Goal: Task Accomplishment & Management: Use online tool/utility

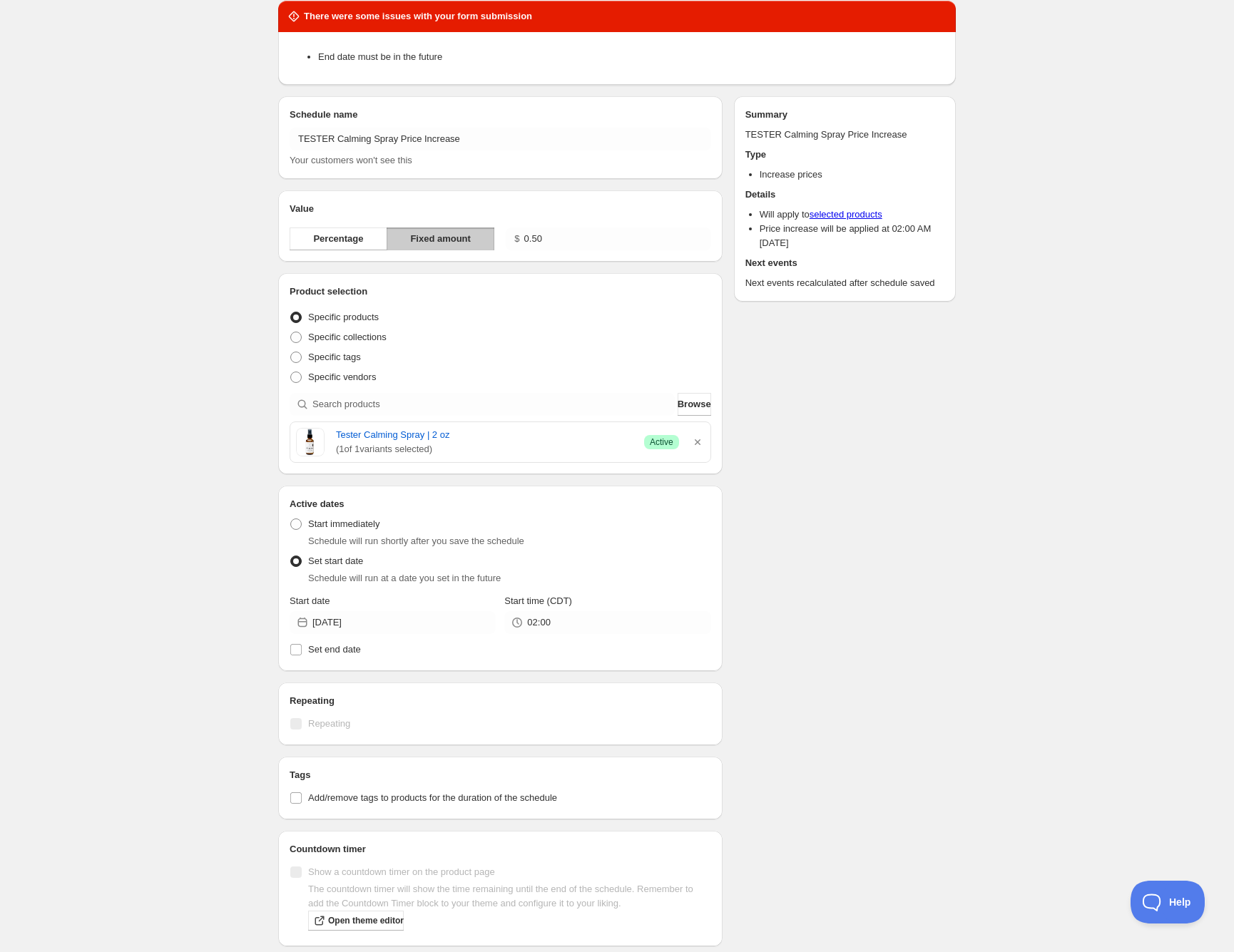
scroll to position [54, 0]
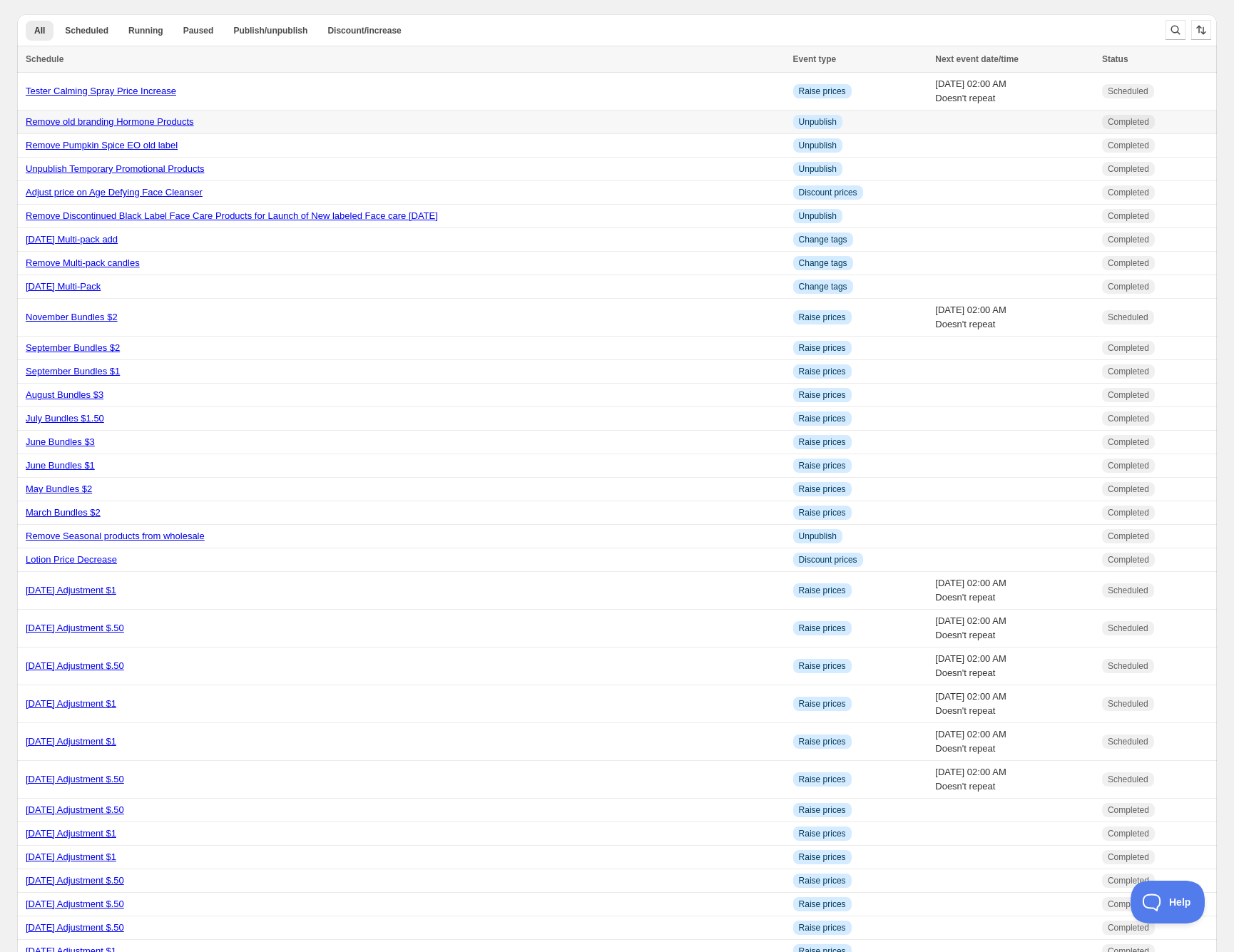
click at [153, 118] on link "Remove old branding Hormone Products" at bounding box center [110, 121] width 168 height 11
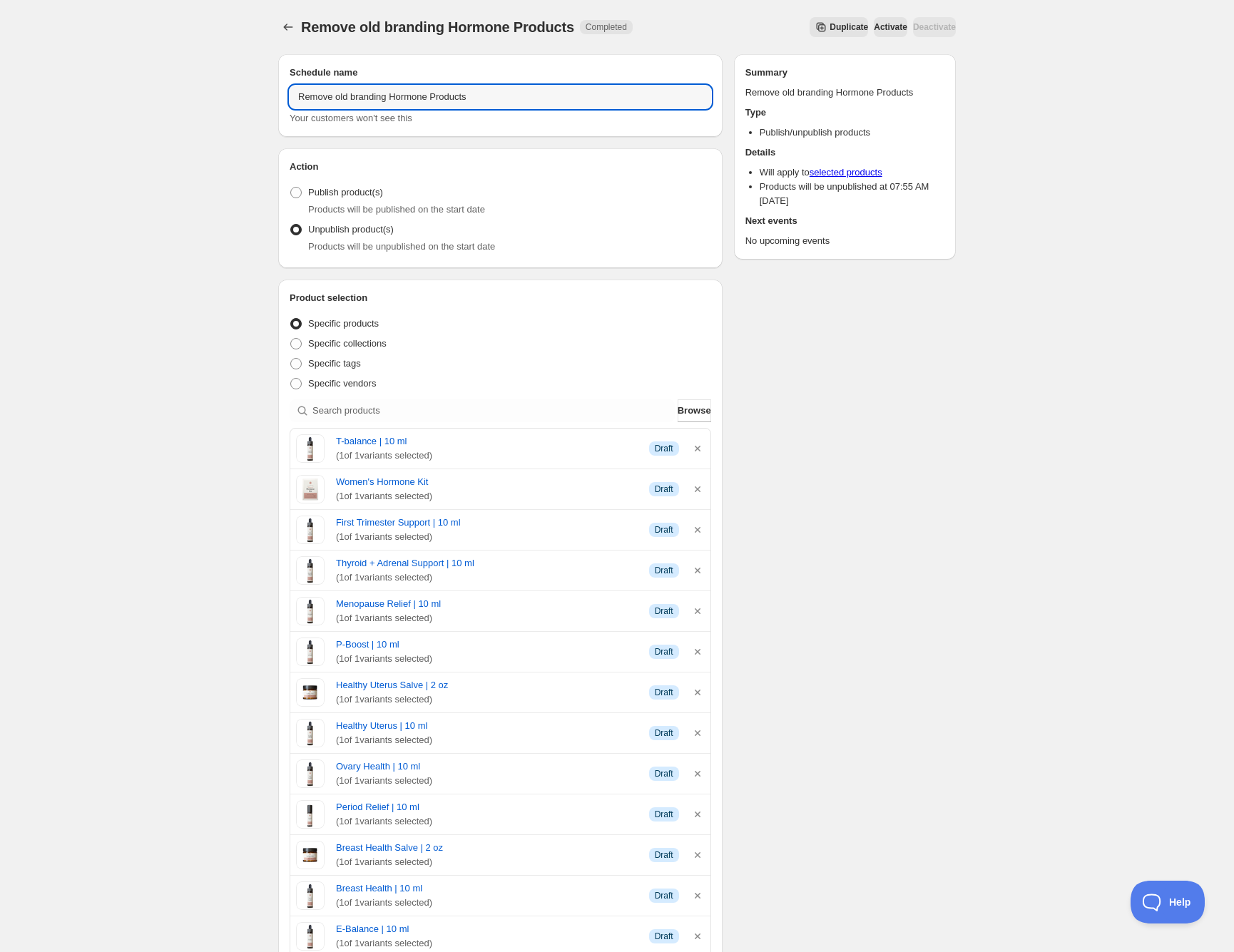
drag, startPoint x: 495, startPoint y: 99, endPoint x: 280, endPoint y: 91, distance: 215.1
click at [280, 91] on div "Schedule name Remove old branding Hormone Products Your customers won't see this" at bounding box center [500, 95] width 444 height 83
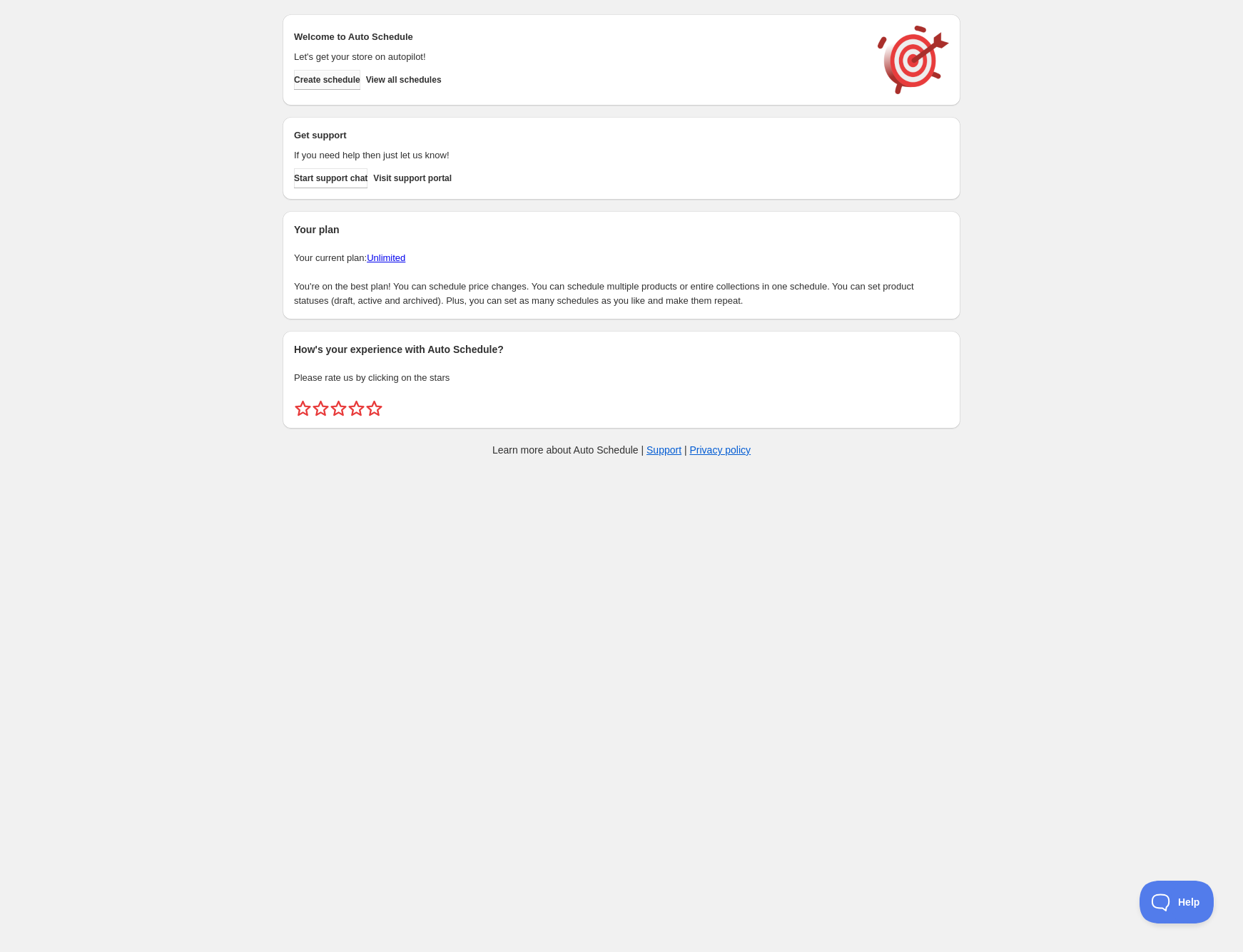
click at [349, 79] on span "Create schedule" at bounding box center [327, 80] width 66 height 12
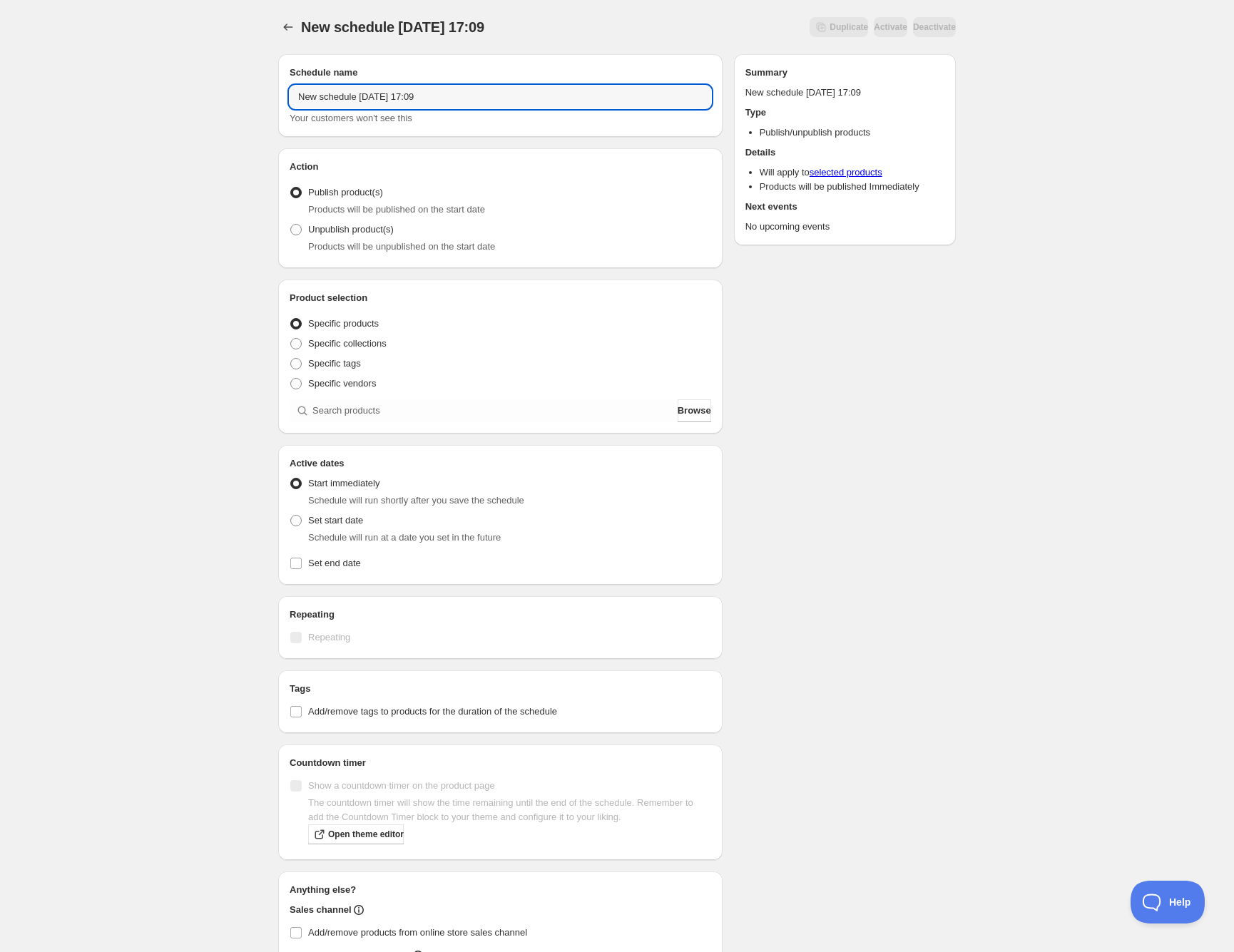
drag, startPoint x: 465, startPoint y: 99, endPoint x: 279, endPoint y: 101, distance: 186.0
click at [279, 101] on div "Schedule name New schedule [DATE] 17:09 Your customers won't see this" at bounding box center [500, 95] width 444 height 83
paste input "Remove old branding Hormone Products"
type input "Remove old branding Hormone Products"
click at [296, 228] on span at bounding box center [296, 230] width 12 height 12
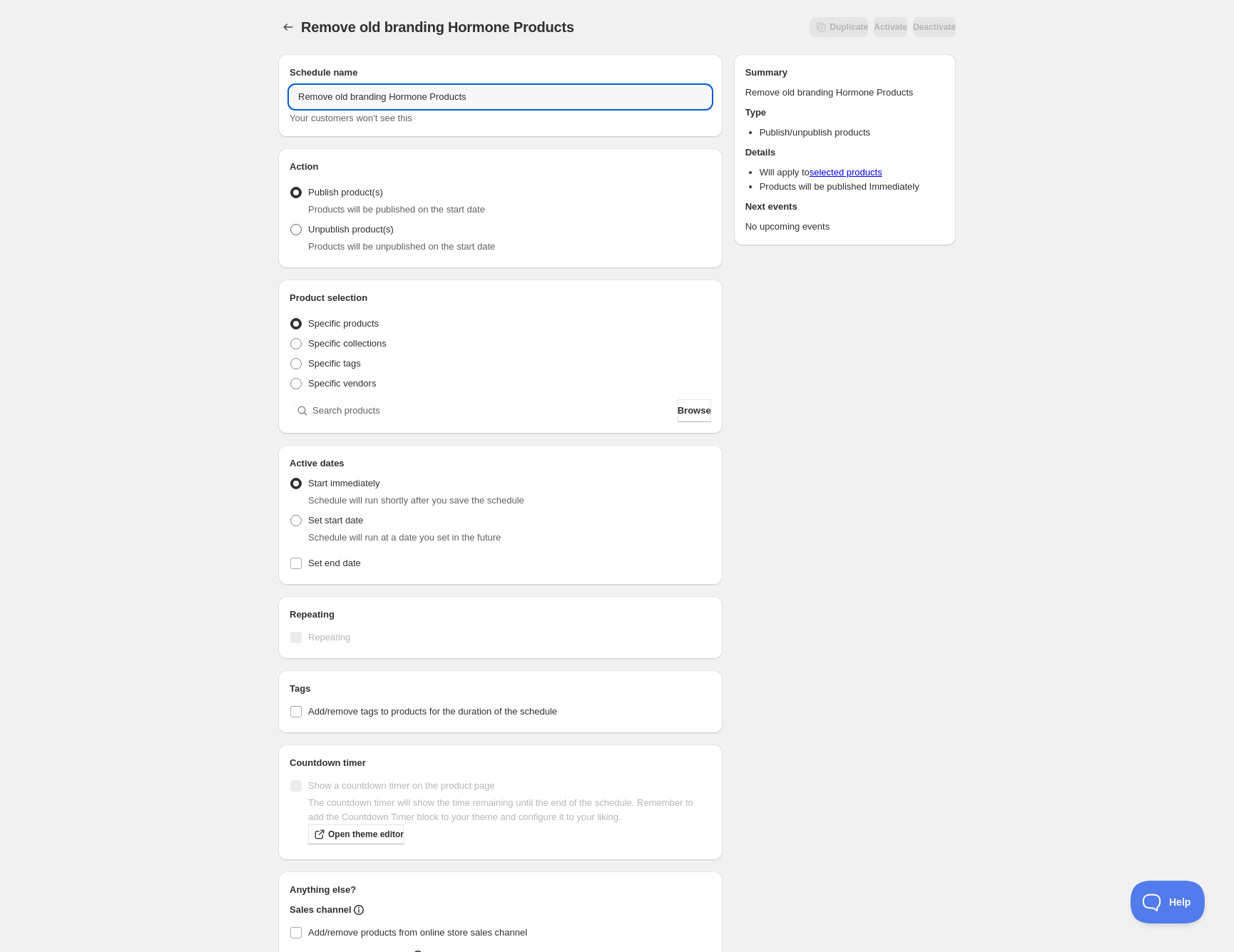
click at [291, 225] on input "Unpublish product(s)" at bounding box center [290, 224] width 1 height 1
radio input "true"
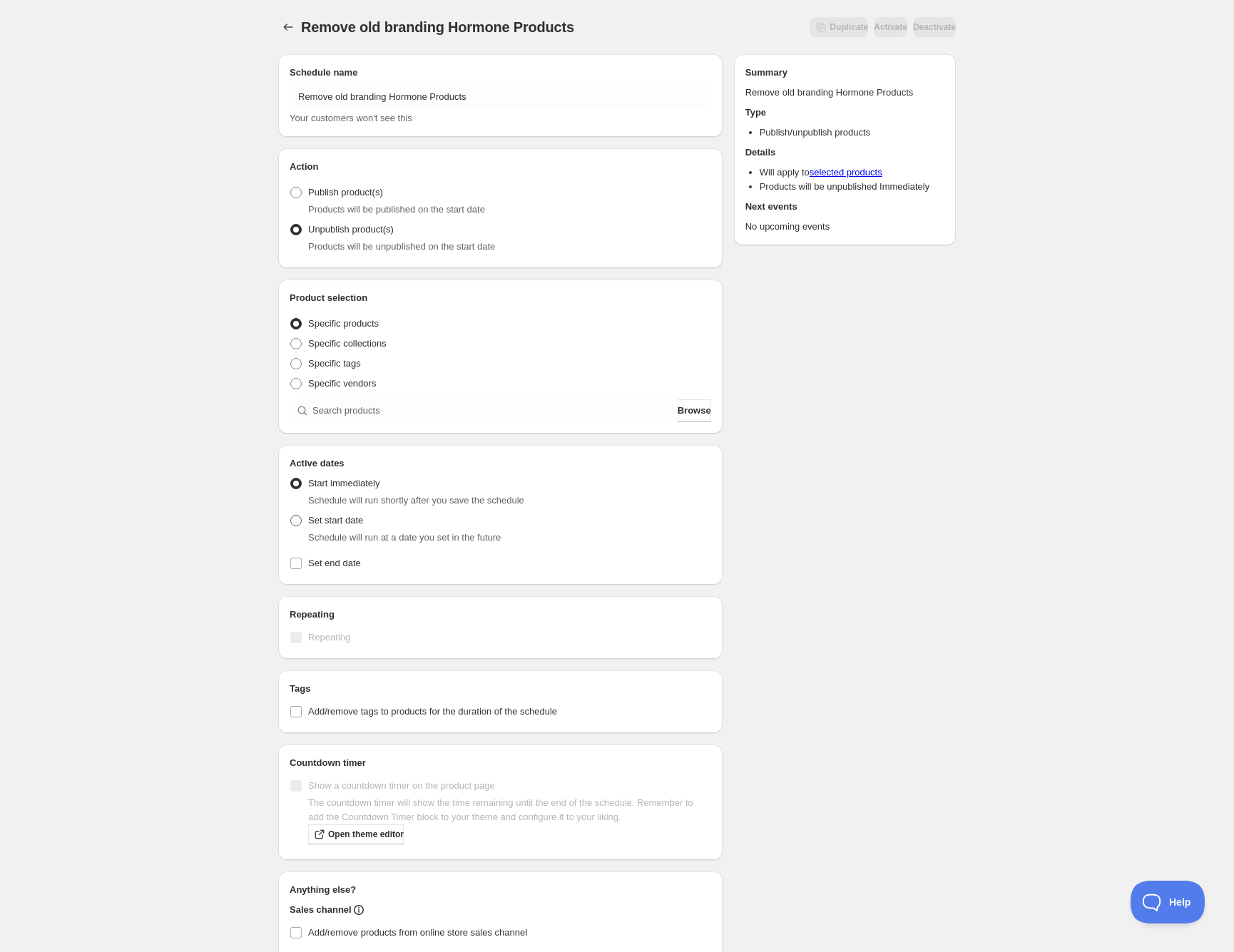
click at [294, 520] on span at bounding box center [296, 520] width 12 height 12
click at [291, 515] on input "Set start date" at bounding box center [290, 514] width 1 height 1
radio input "true"
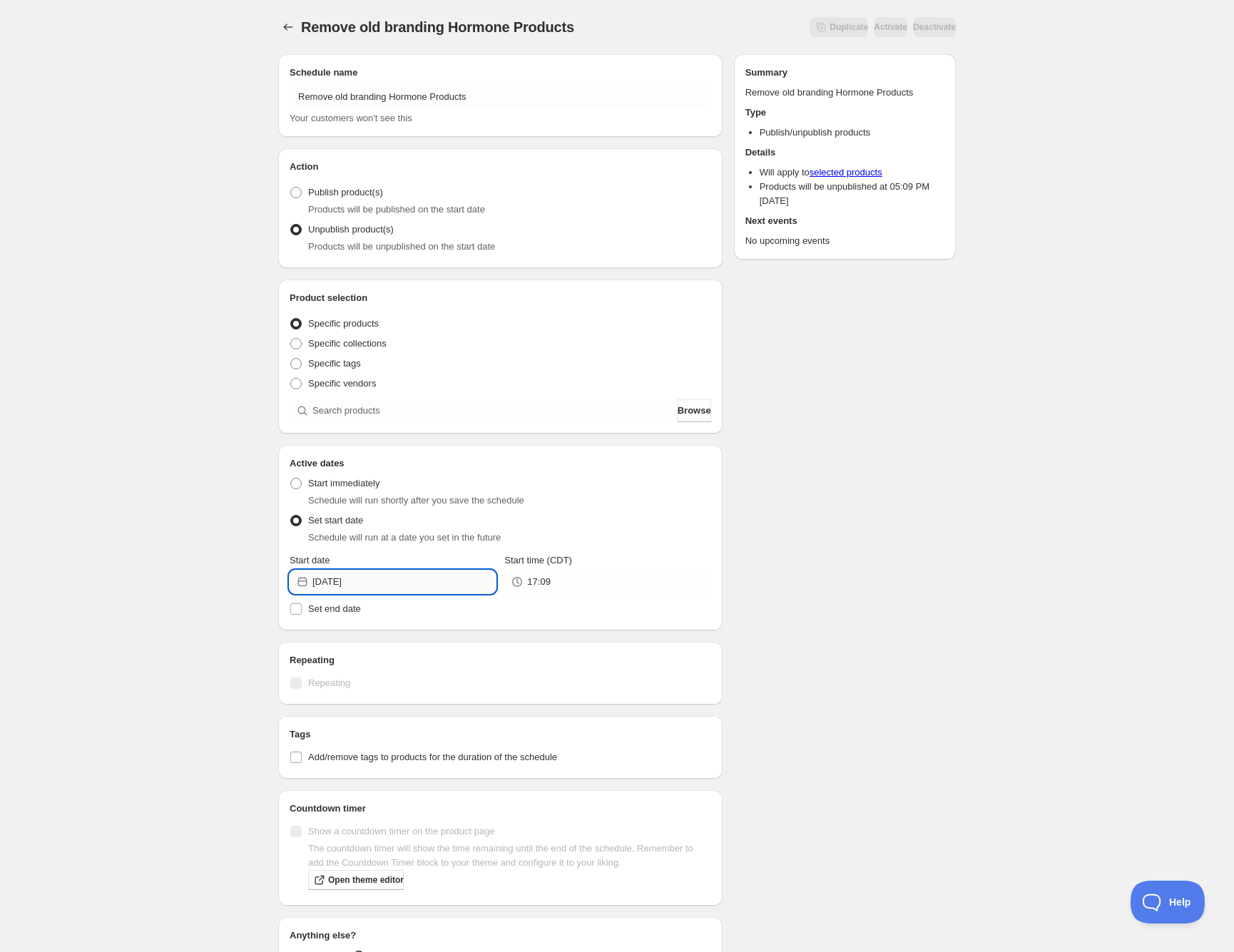
click at [413, 578] on input "2025-09-22" at bounding box center [404, 582] width 184 height 23
click at [370, 743] on button "30" at bounding box center [365, 751] width 26 height 23
type input "2025-09-30"
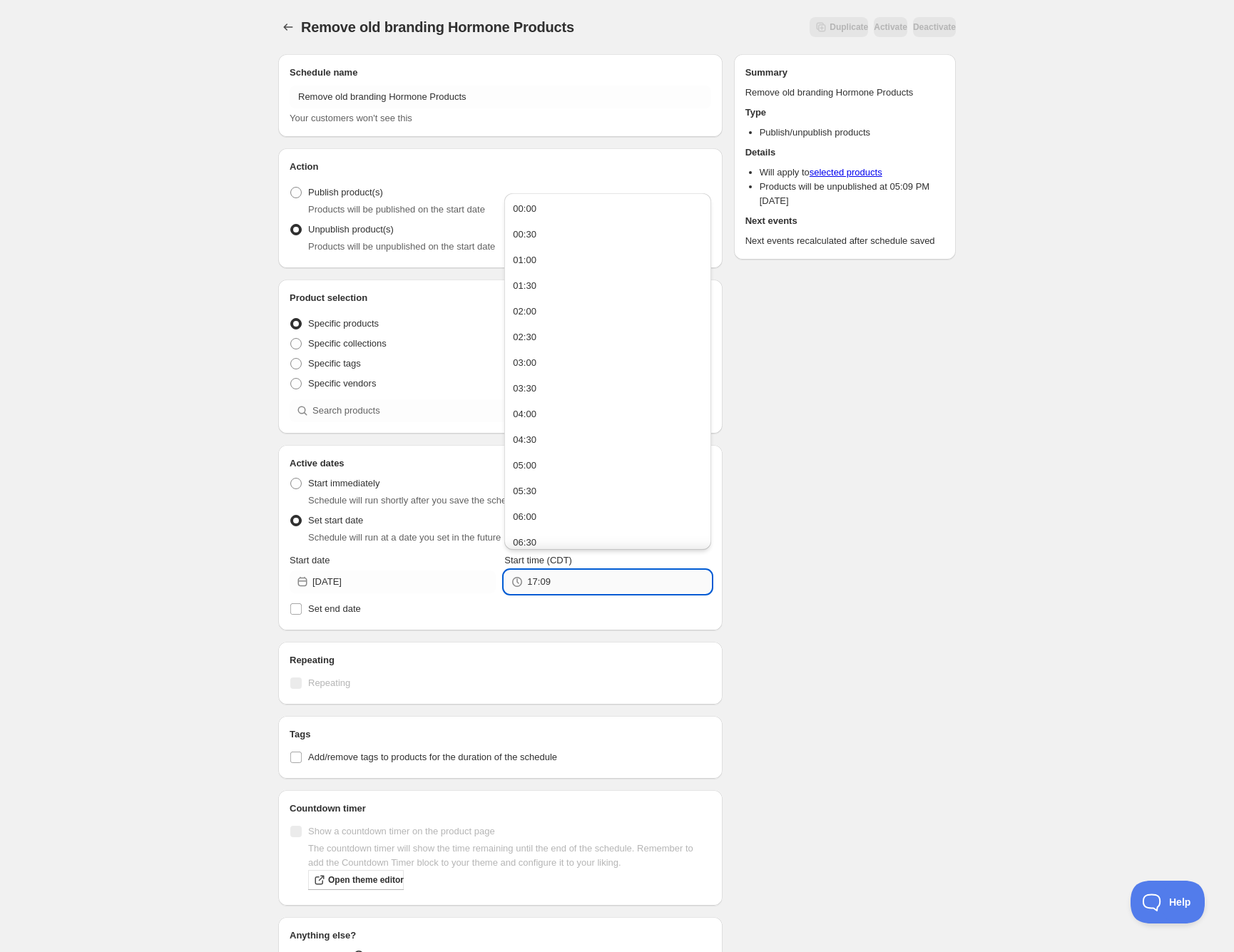
click at [596, 577] on input "17:09" at bounding box center [618, 582] width 184 height 23
click at [542, 507] on button "06:30" at bounding box center [607, 508] width 197 height 23
click at [548, 576] on input "06:30" at bounding box center [618, 582] width 184 height 23
type input "06:58"
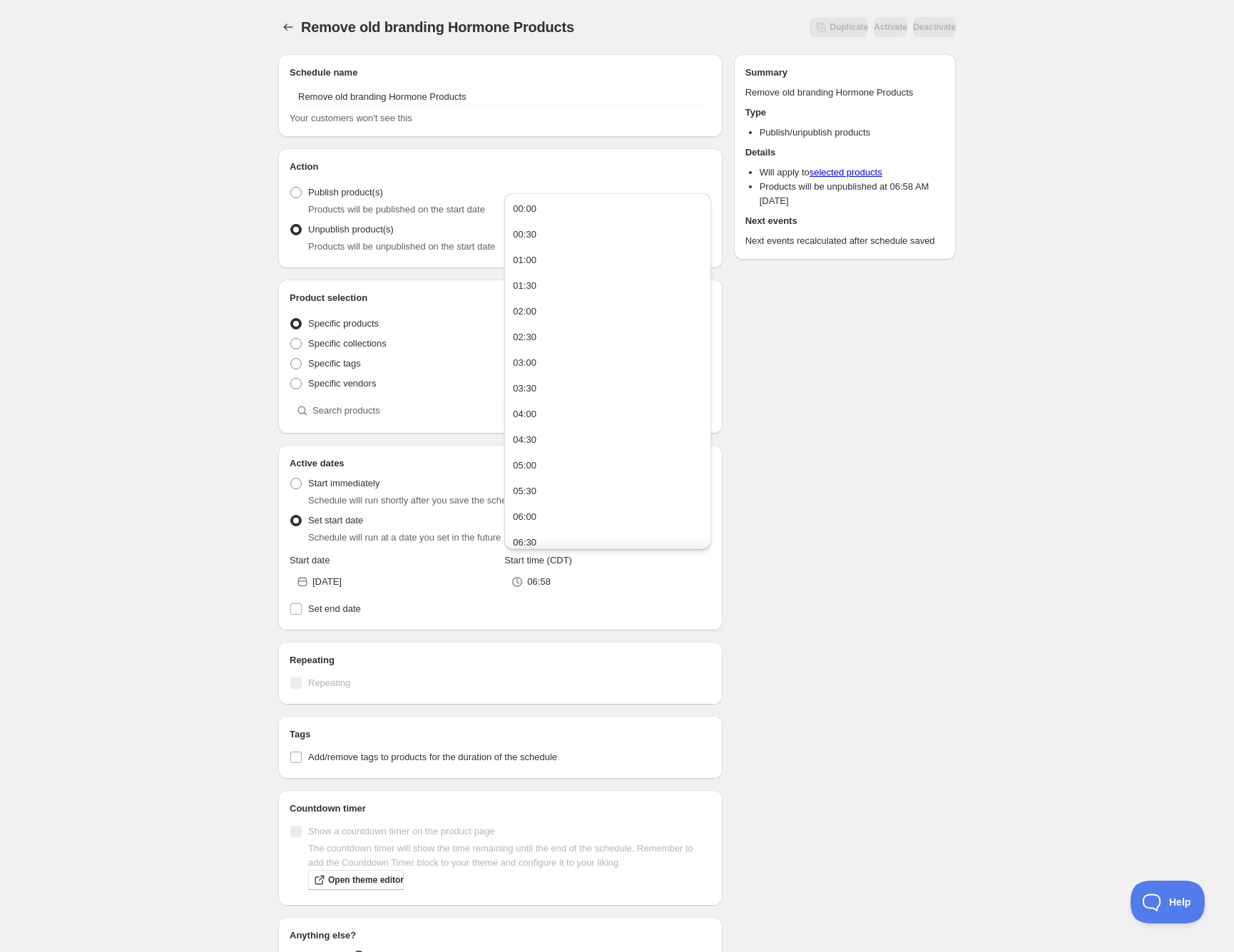
click at [156, 633] on div "Remove old branding Hormone Products. This page is ready Remove old branding Ho…" at bounding box center [617, 564] width 1234 height 1130
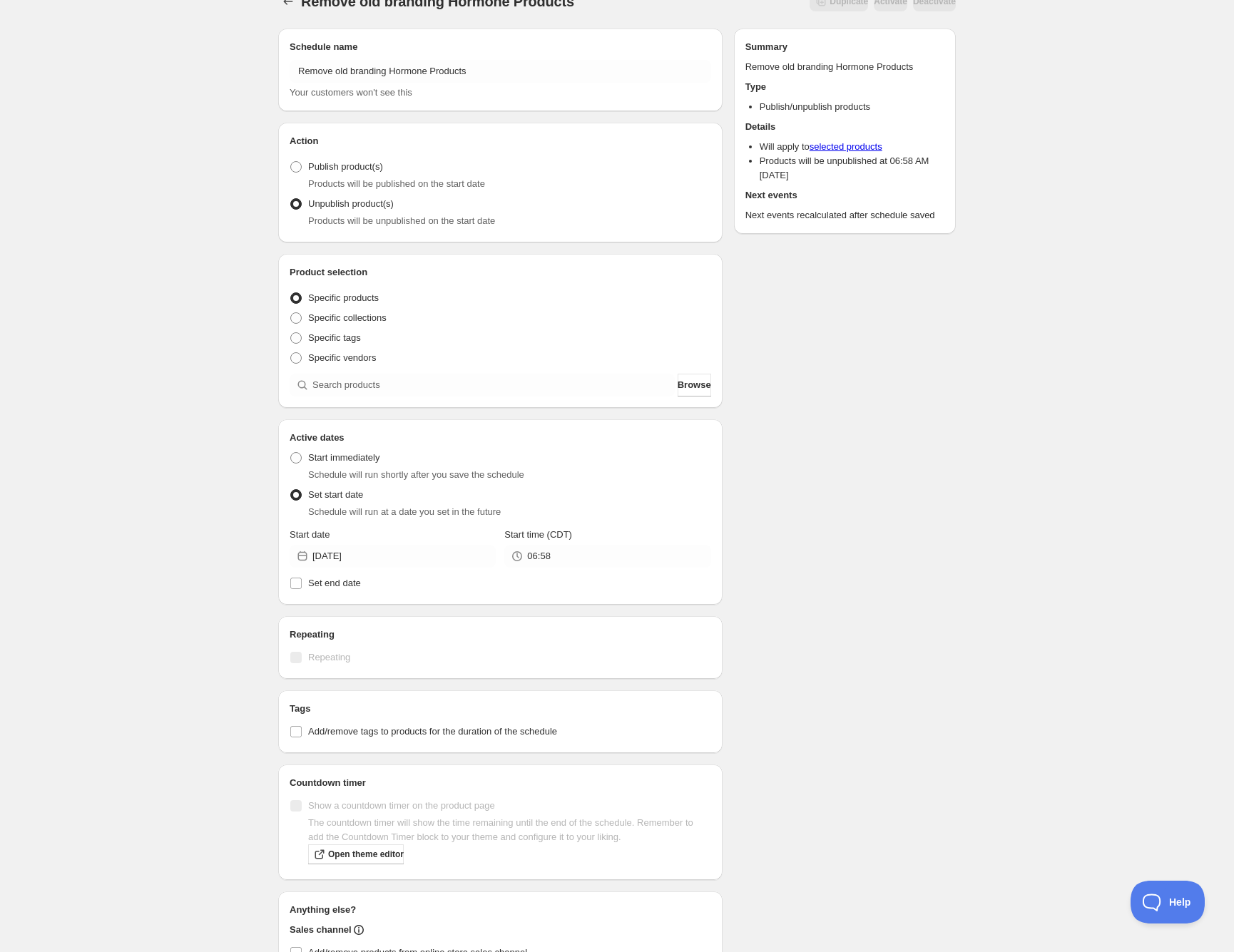
scroll to position [0, 0]
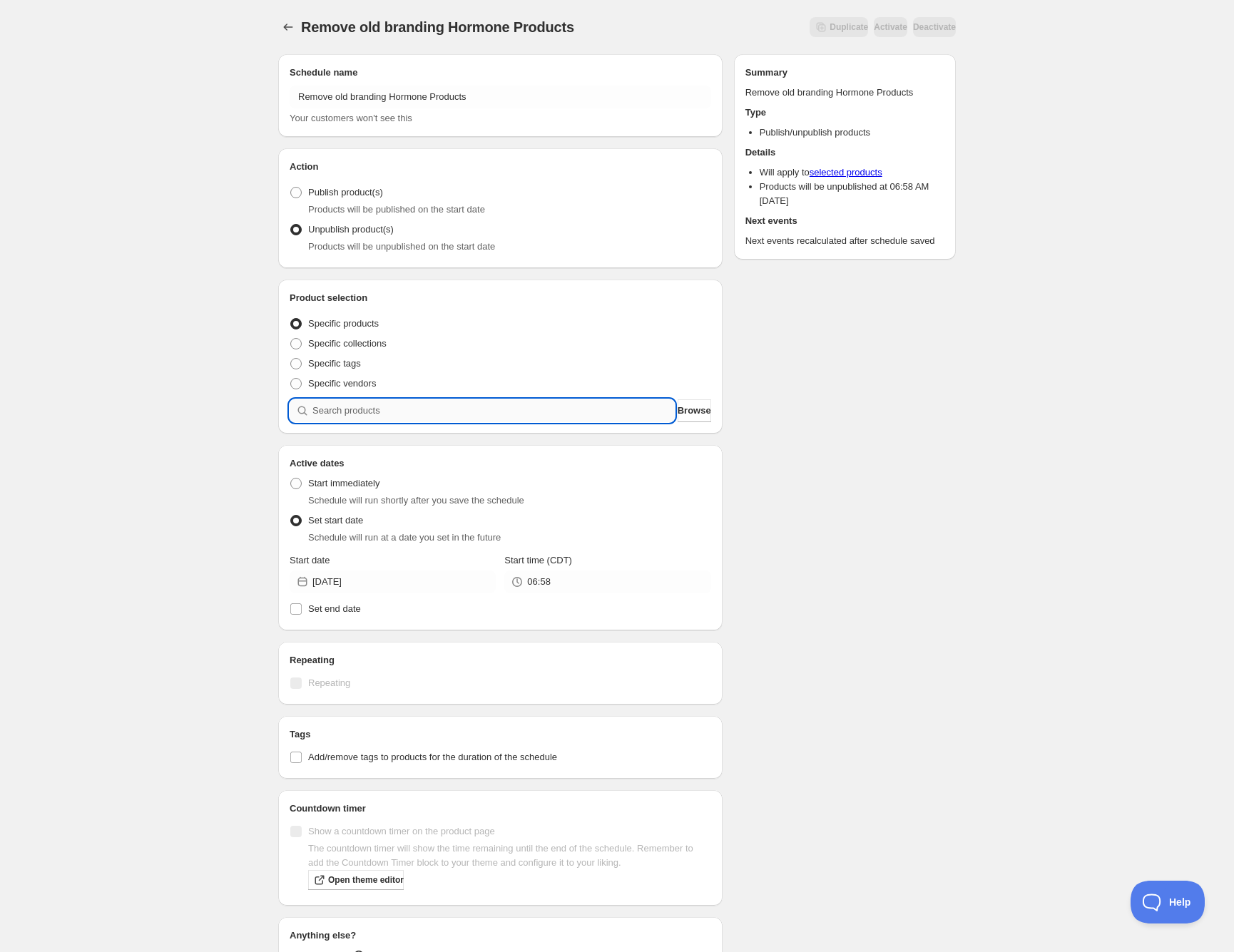
click at [439, 413] on input "search" at bounding box center [493, 411] width 363 height 23
type input "b"
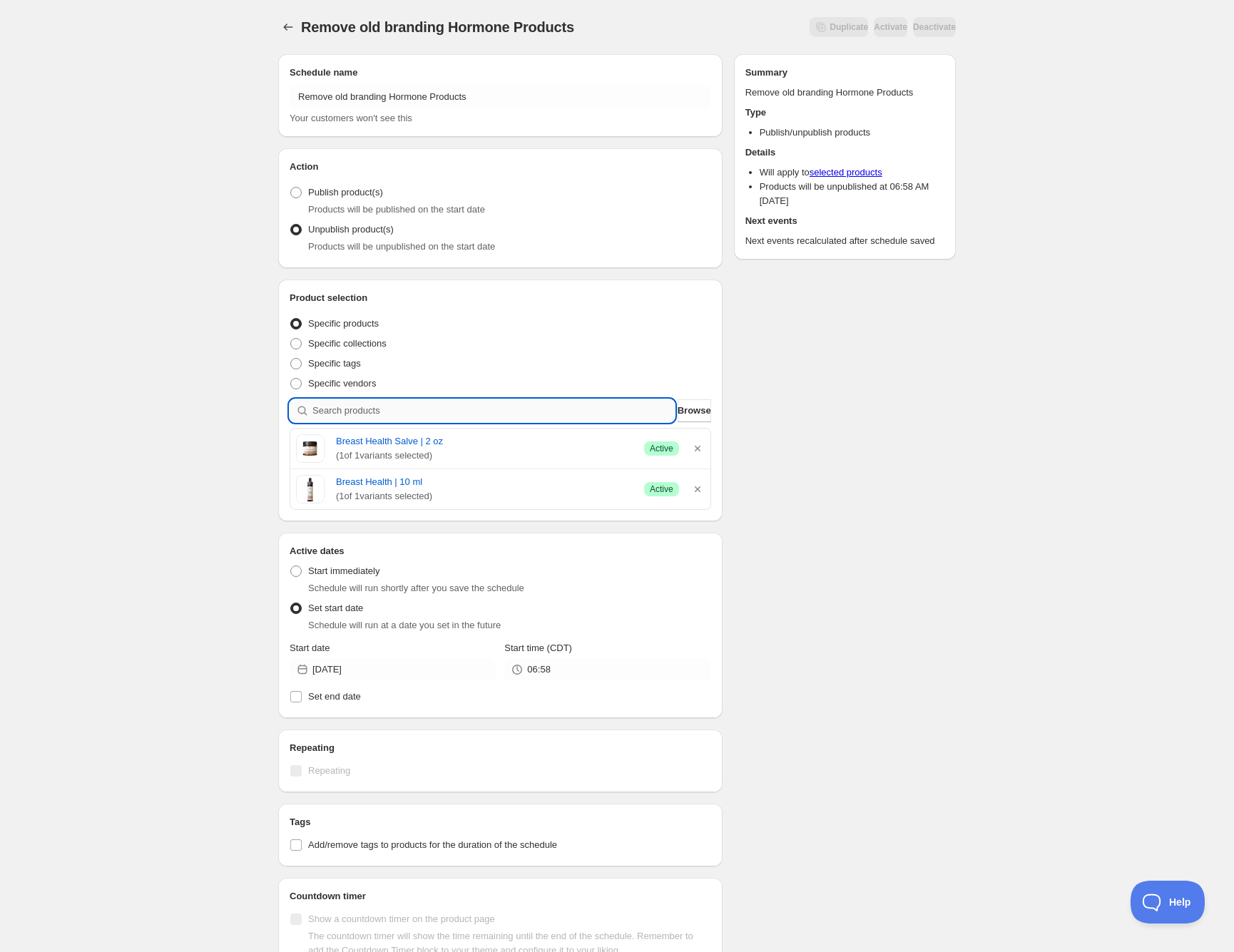
click at [398, 412] on input "search" at bounding box center [493, 411] width 363 height 23
type input "e"
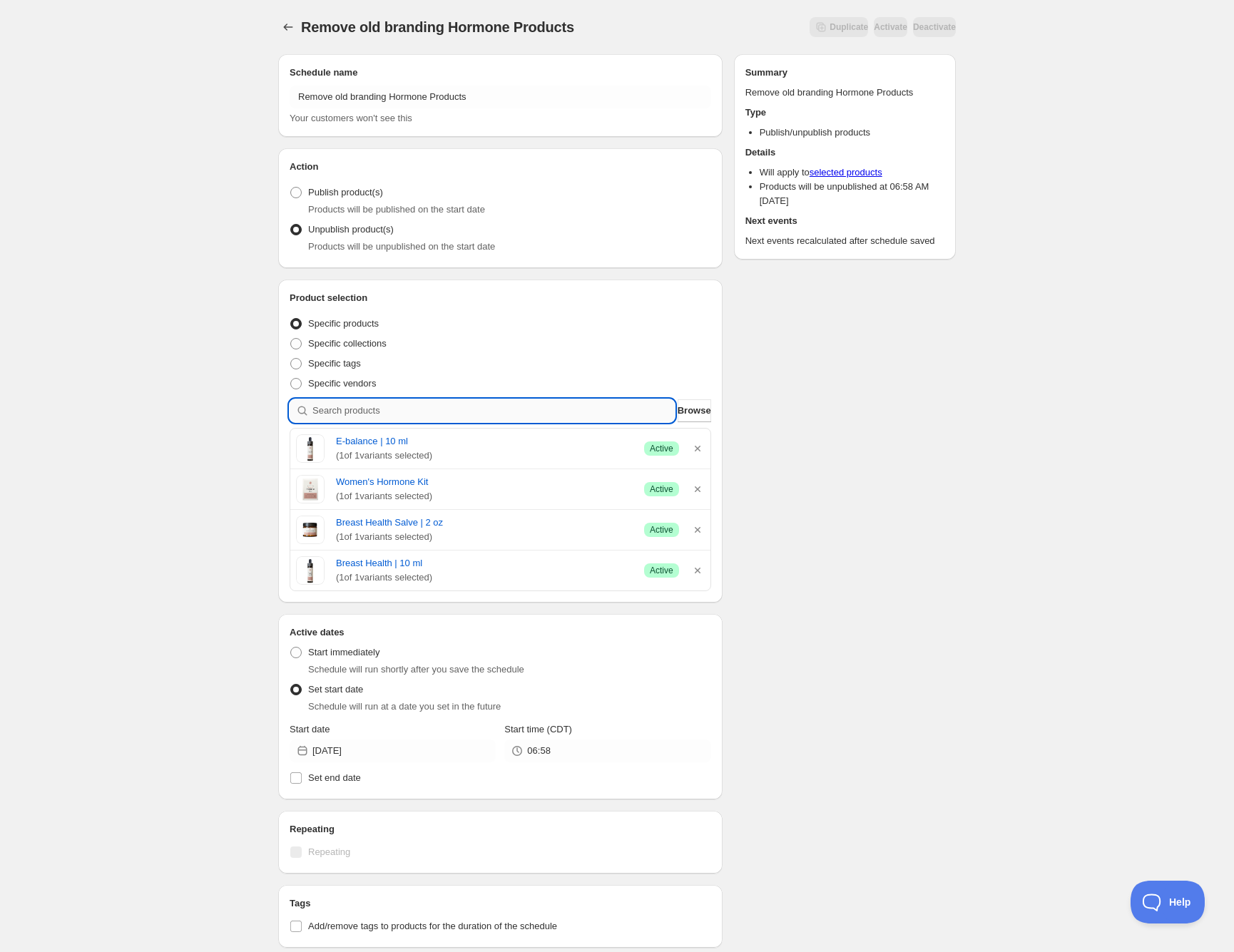
click at [380, 408] on input "search" at bounding box center [493, 411] width 363 height 23
type input "f"
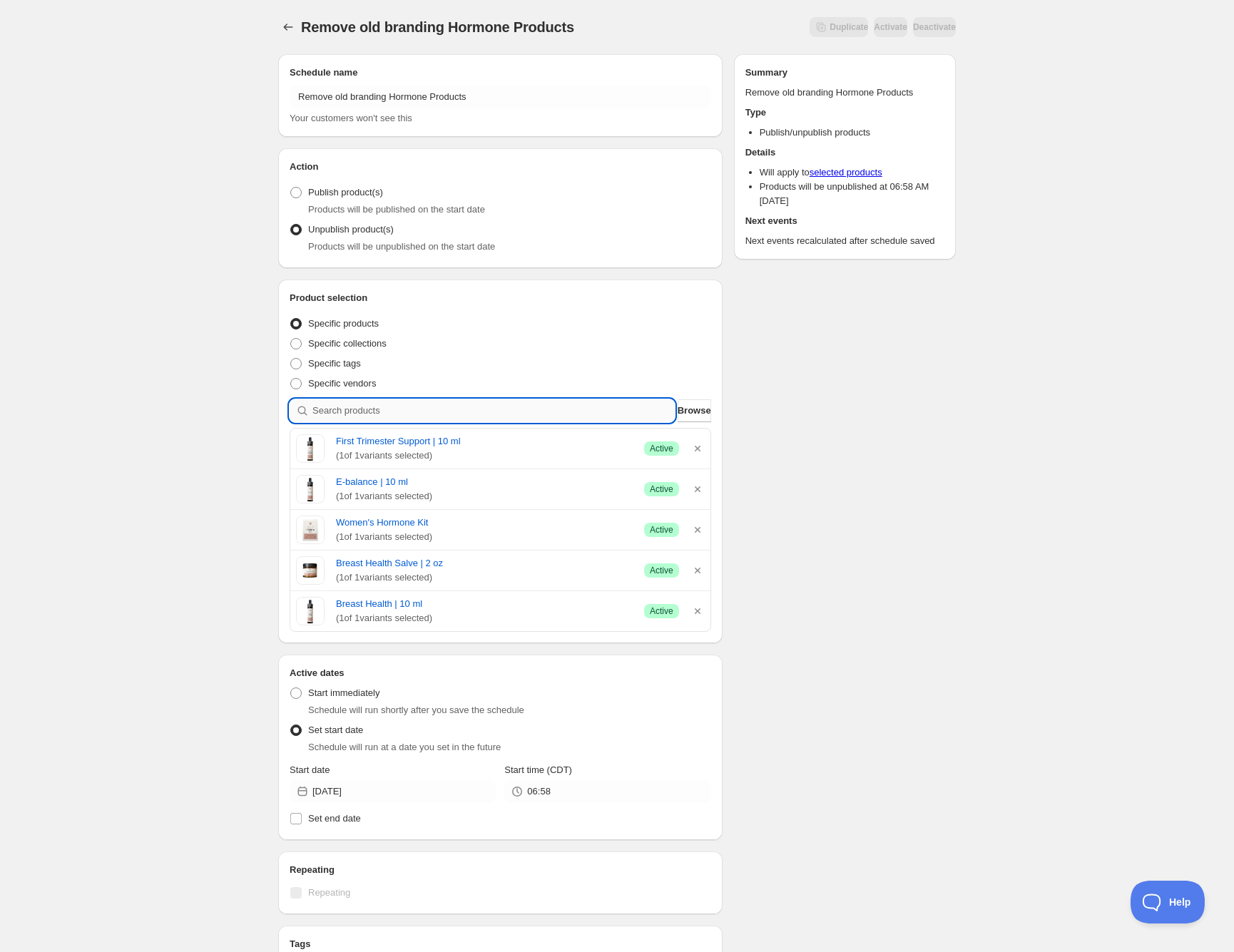
click at [383, 410] on input "search" at bounding box center [493, 411] width 363 height 23
type input "h"
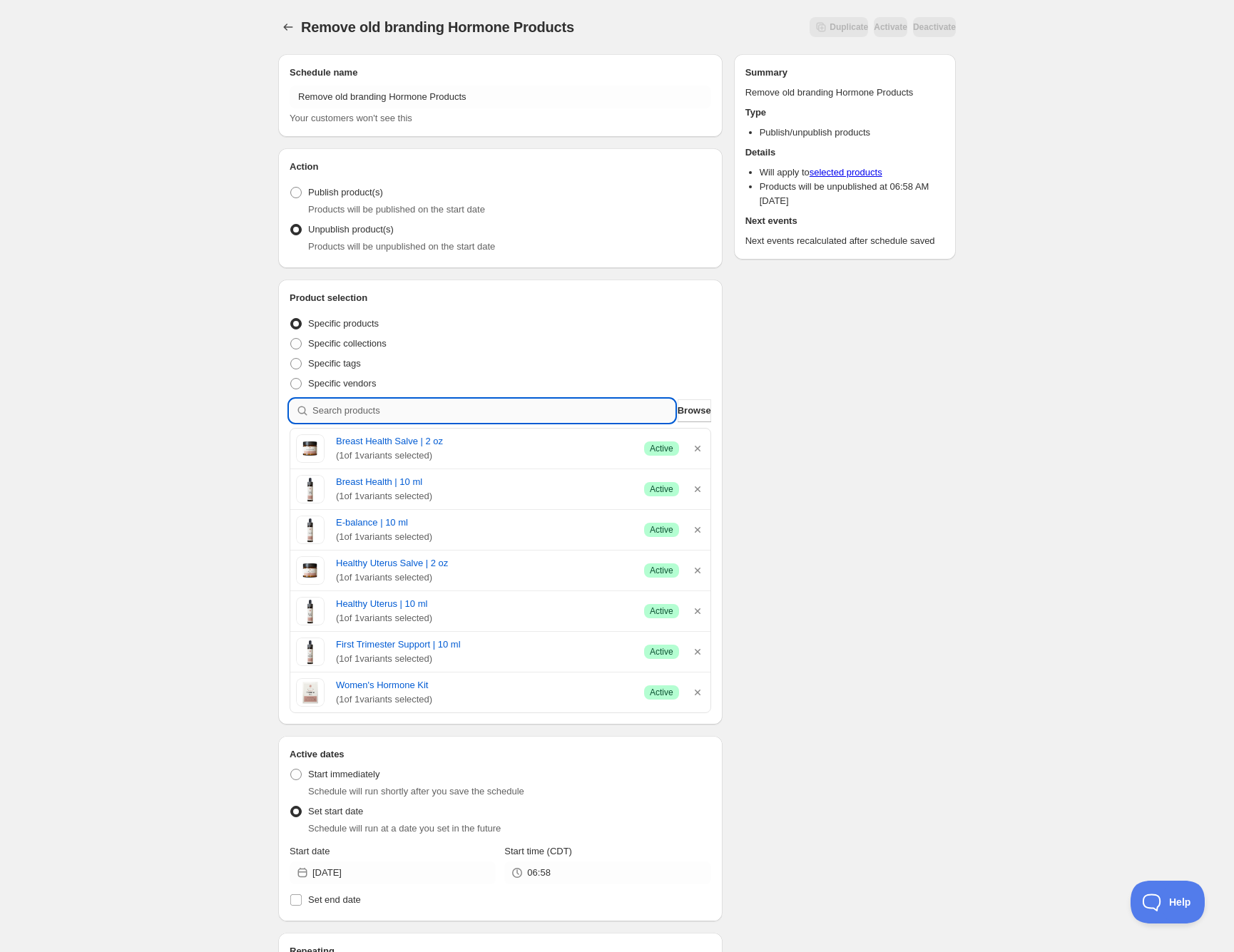
click at [355, 405] on input "search" at bounding box center [493, 411] width 363 height 23
type input "m"
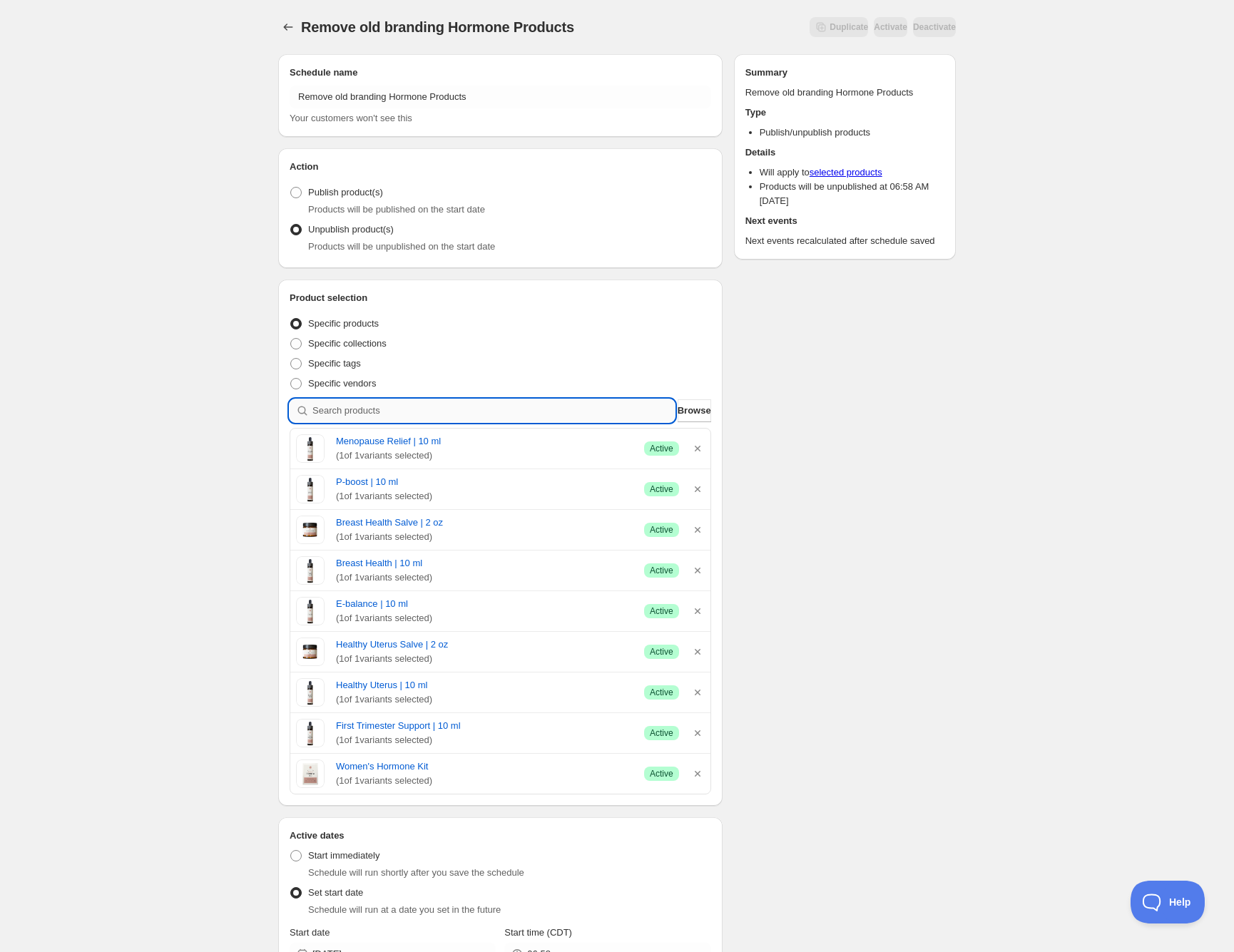
click at [397, 413] on input "search" at bounding box center [493, 411] width 363 height 23
type input "o"
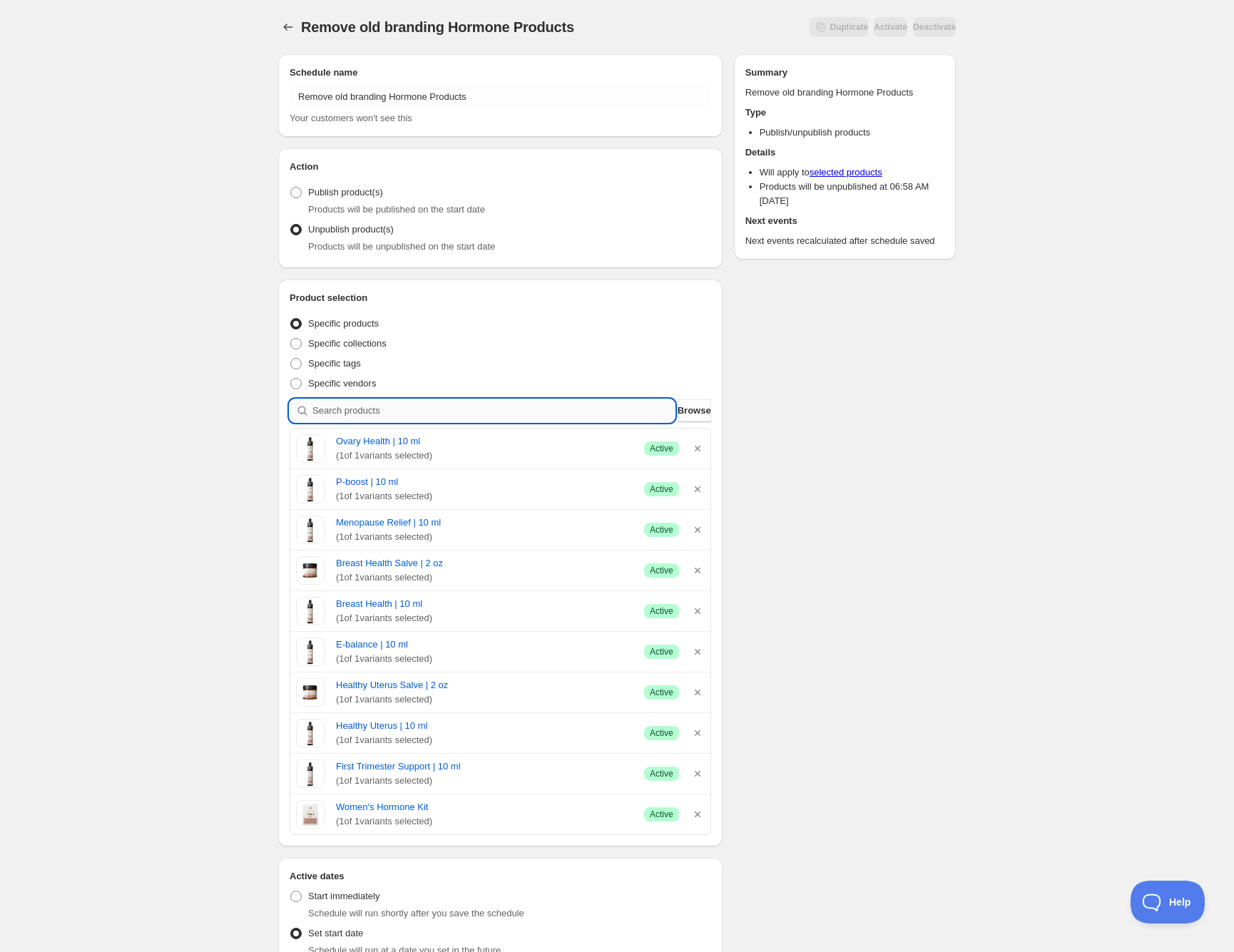
click at [337, 410] on input "search" at bounding box center [493, 411] width 363 height 23
type input "p"
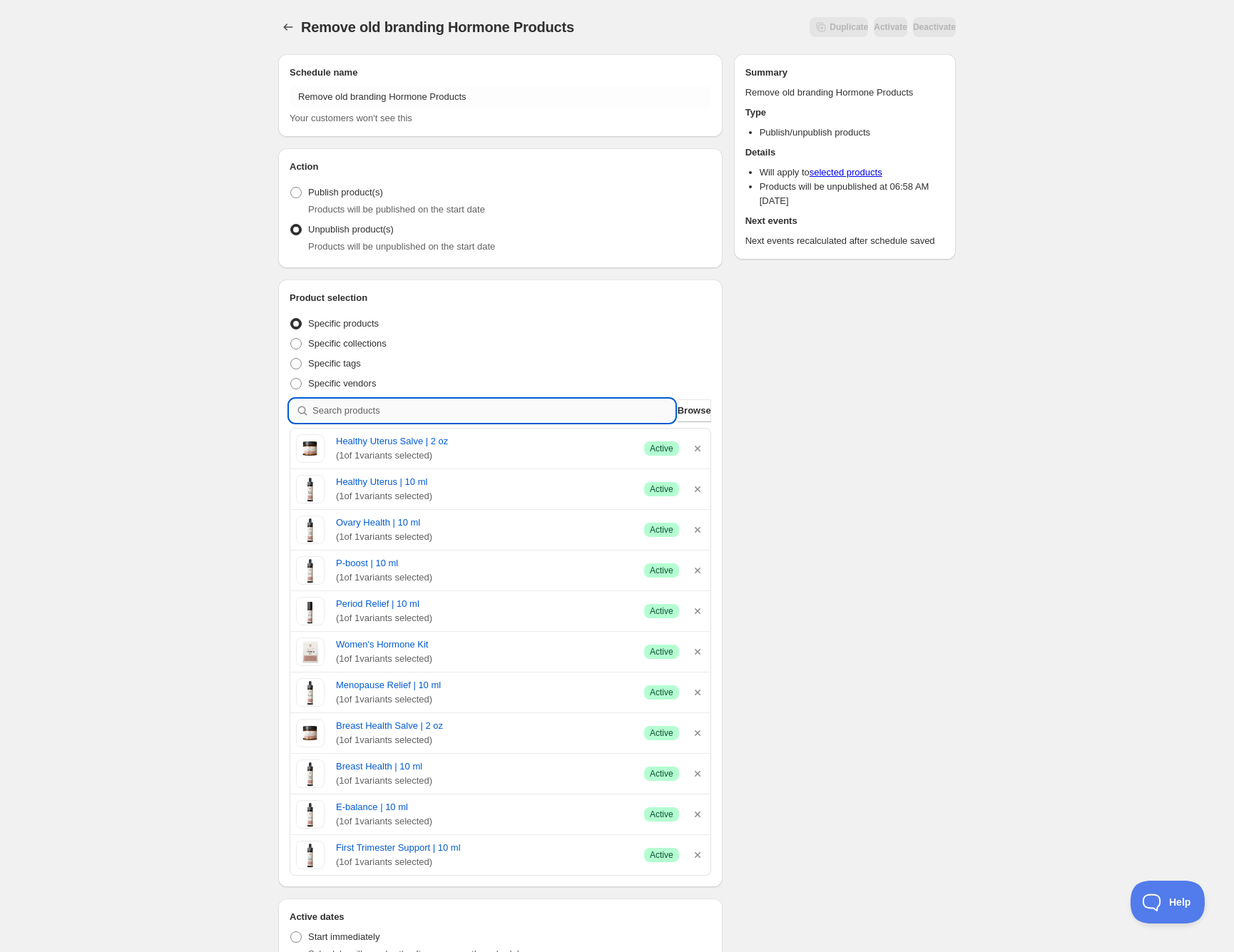
click at [389, 407] on input "search" at bounding box center [493, 411] width 363 height 23
type input "t"
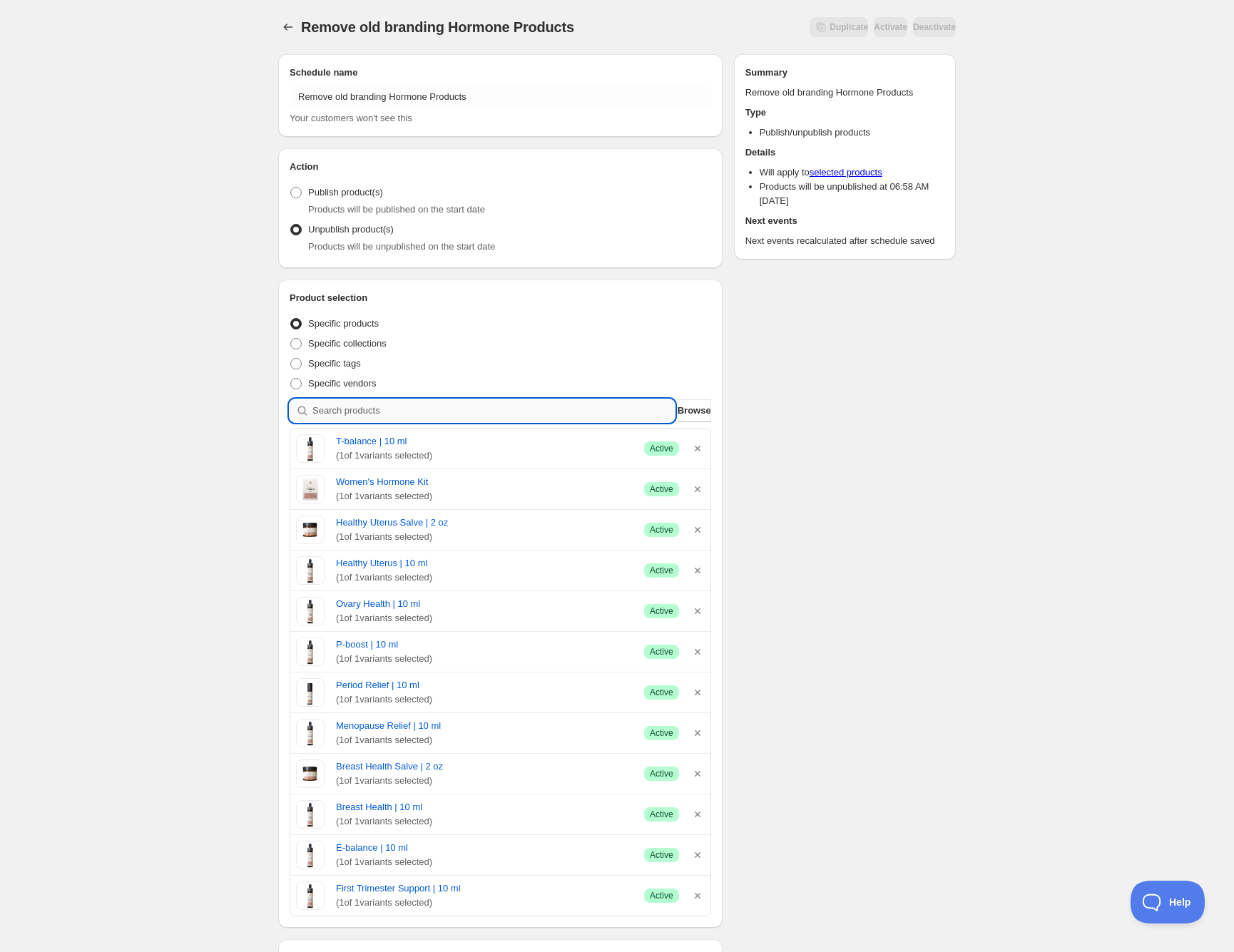
click at [357, 410] on input "search" at bounding box center [493, 411] width 363 height 23
type input "t"
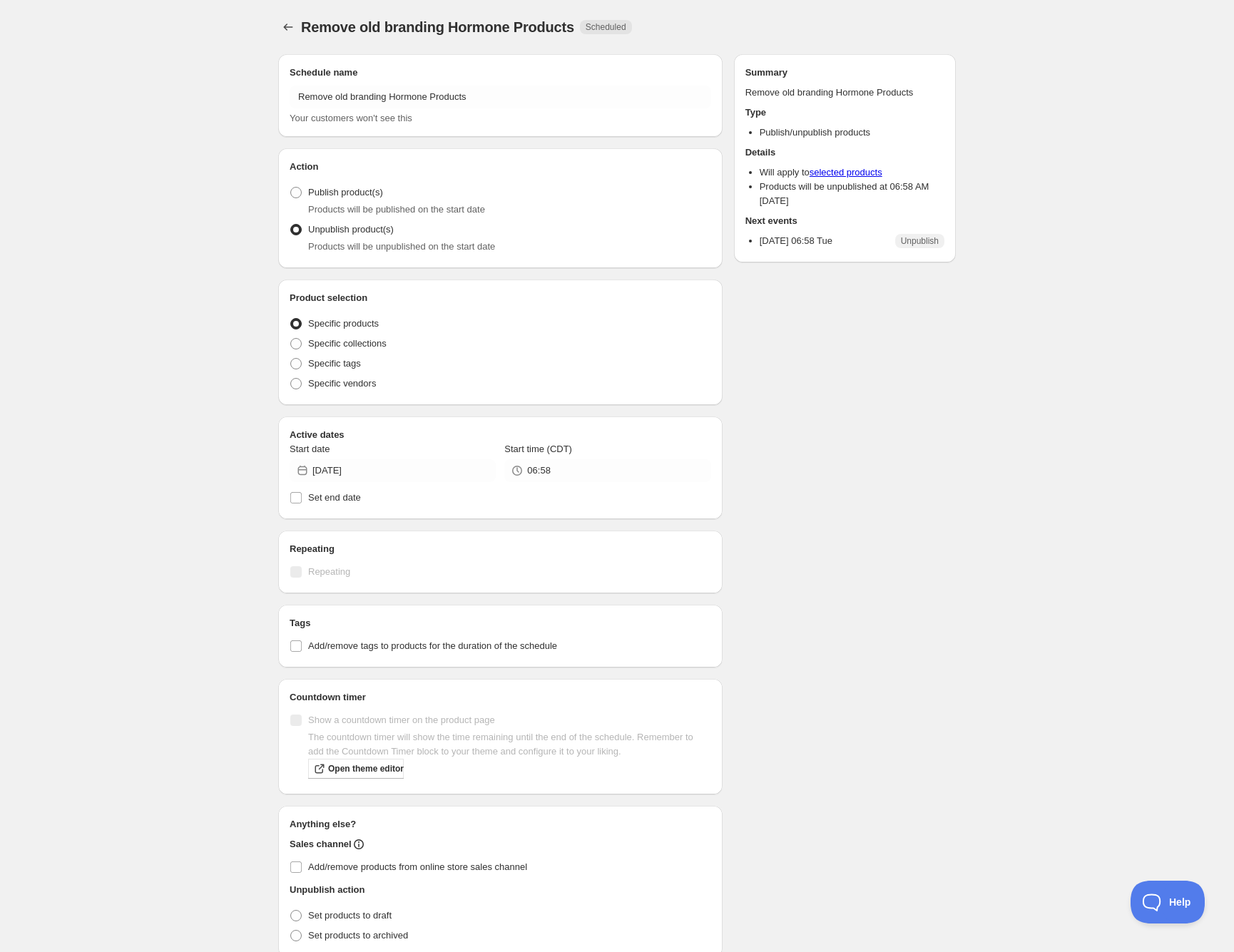
radio input "true"
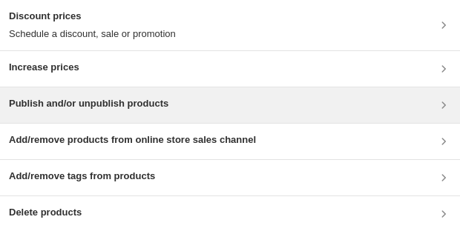
click at [86, 98] on h3 "Publish and/or unpublish products" at bounding box center [88, 103] width 159 height 15
